Goal: Information Seeking & Learning: Learn about a topic

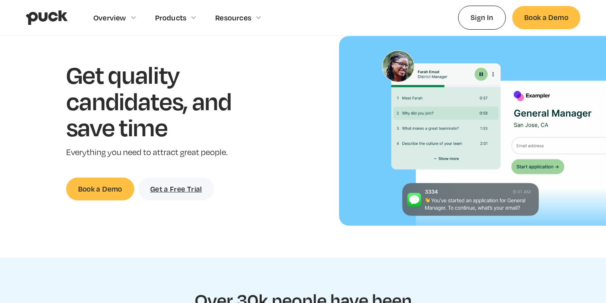
scroll to position [67, 0]
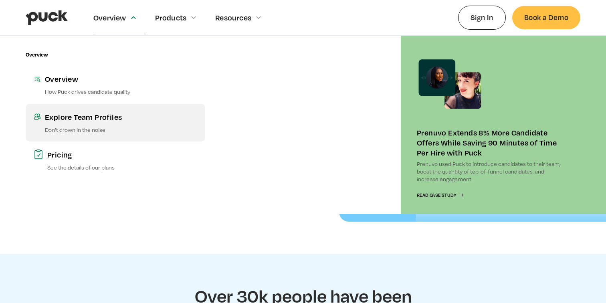
click at [78, 118] on div "Explore Team Profiles" at bounding box center [121, 117] width 152 height 10
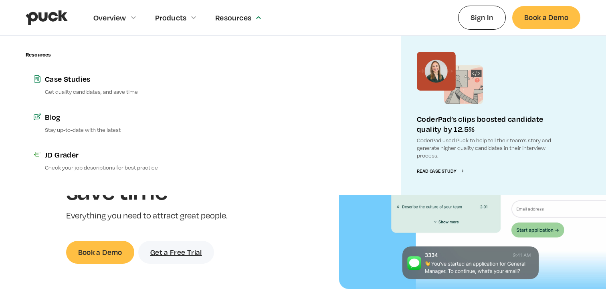
click at [233, 22] on div "Resources" at bounding box center [242, 17] width 55 height 35
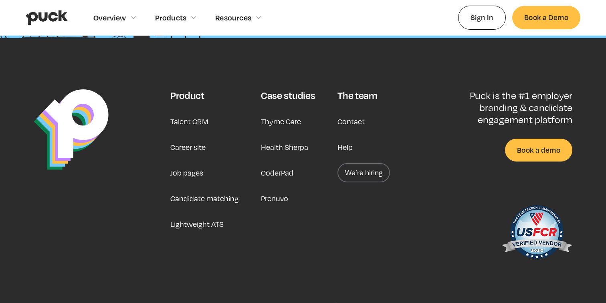
scroll to position [2073, 0]
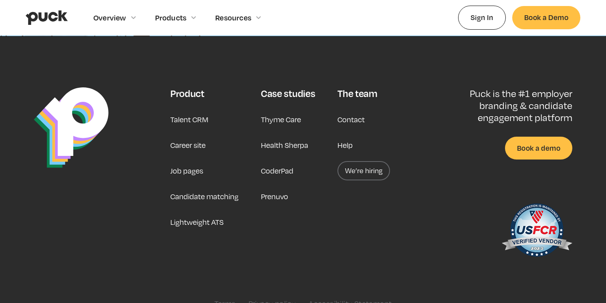
click at [198, 144] on link "Career site" at bounding box center [187, 144] width 35 height 19
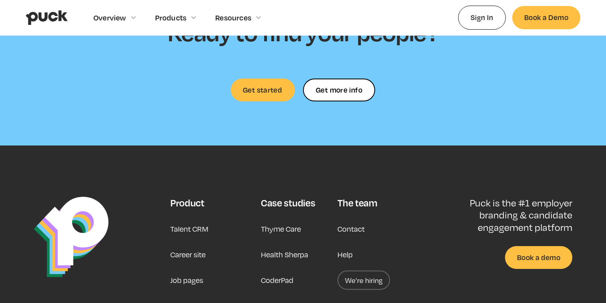
scroll to position [2474, 0]
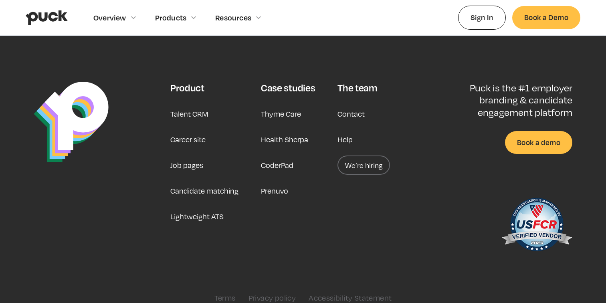
click at [362, 156] on link "We’re hiring" at bounding box center [364, 165] width 53 height 19
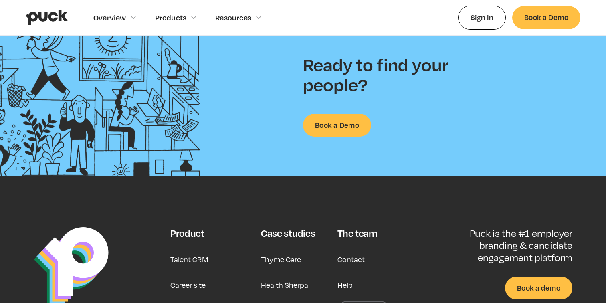
scroll to position [2091, 0]
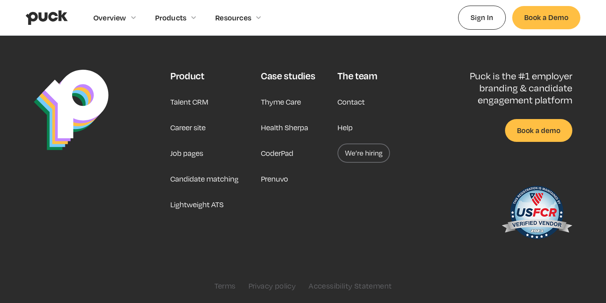
click at [354, 160] on link "We’re hiring" at bounding box center [364, 153] width 53 height 19
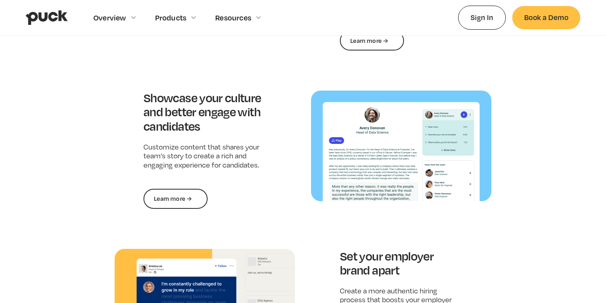
scroll to position [857, 0]
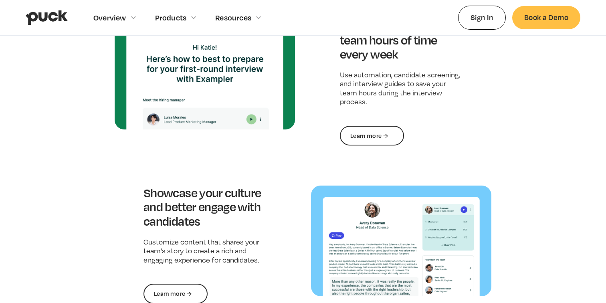
click at [210, 114] on img at bounding box center [205, 73] width 180 height 111
click at [373, 136] on link "Learn more →" at bounding box center [372, 136] width 64 height 20
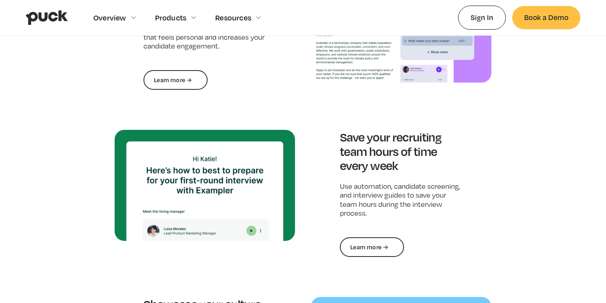
scroll to position [655, 0]
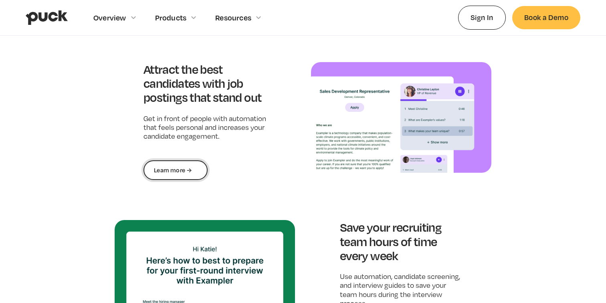
click at [181, 174] on link "Learn more →" at bounding box center [176, 170] width 64 height 20
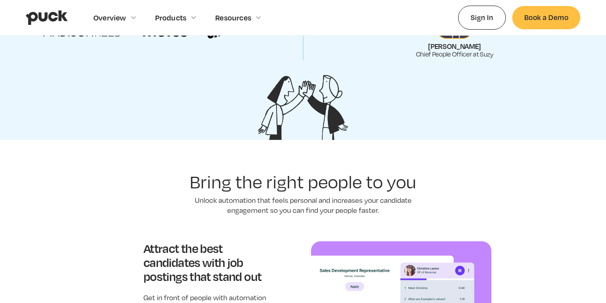
scroll to position [519, 0]
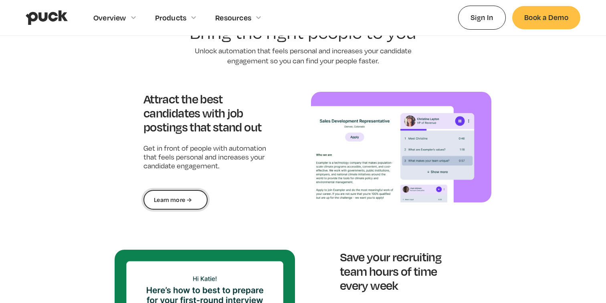
click at [191, 209] on link "Learn more →" at bounding box center [176, 200] width 64 height 20
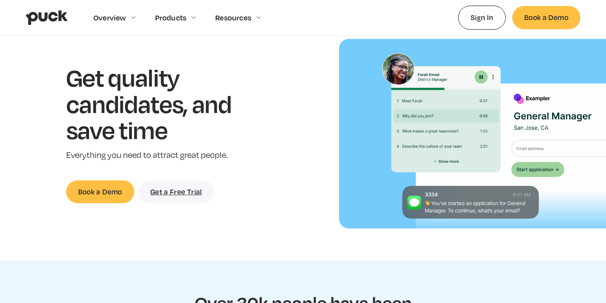
scroll to position [0, 0]
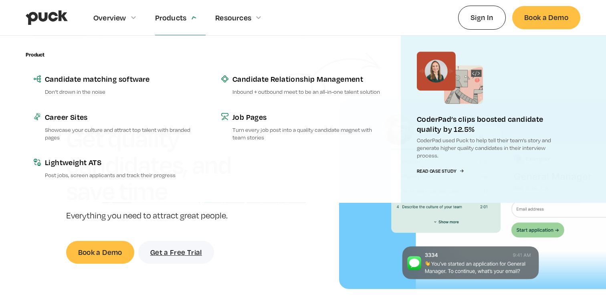
click at [176, 29] on div "Products" at bounding box center [180, 17] width 51 height 35
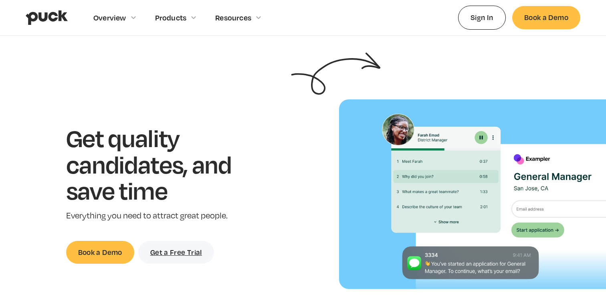
click at [176, 28] on div "Products" at bounding box center [180, 17] width 51 height 35
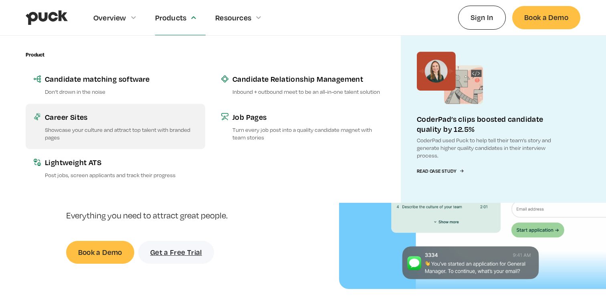
click at [124, 123] on link "Career Sites Showcase your culture and attract top talent with branded pages" at bounding box center [116, 126] width 180 height 45
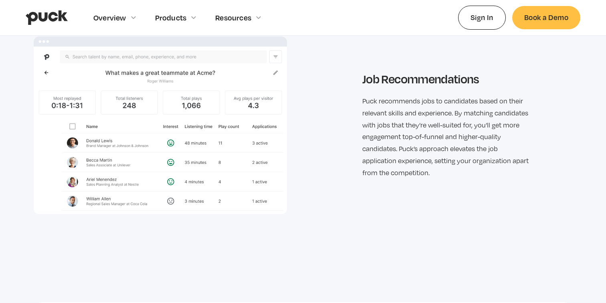
scroll to position [1559, 0]
